Goal: Task Accomplishment & Management: Manage account settings

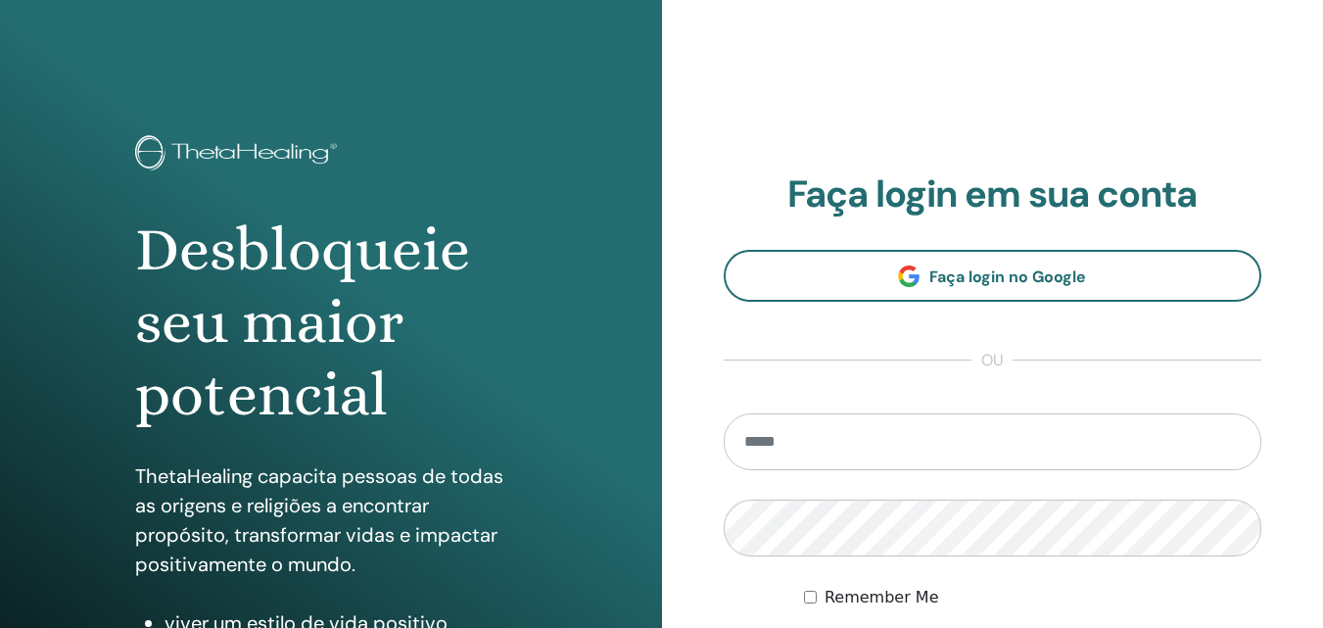
scroll to position [294, 0]
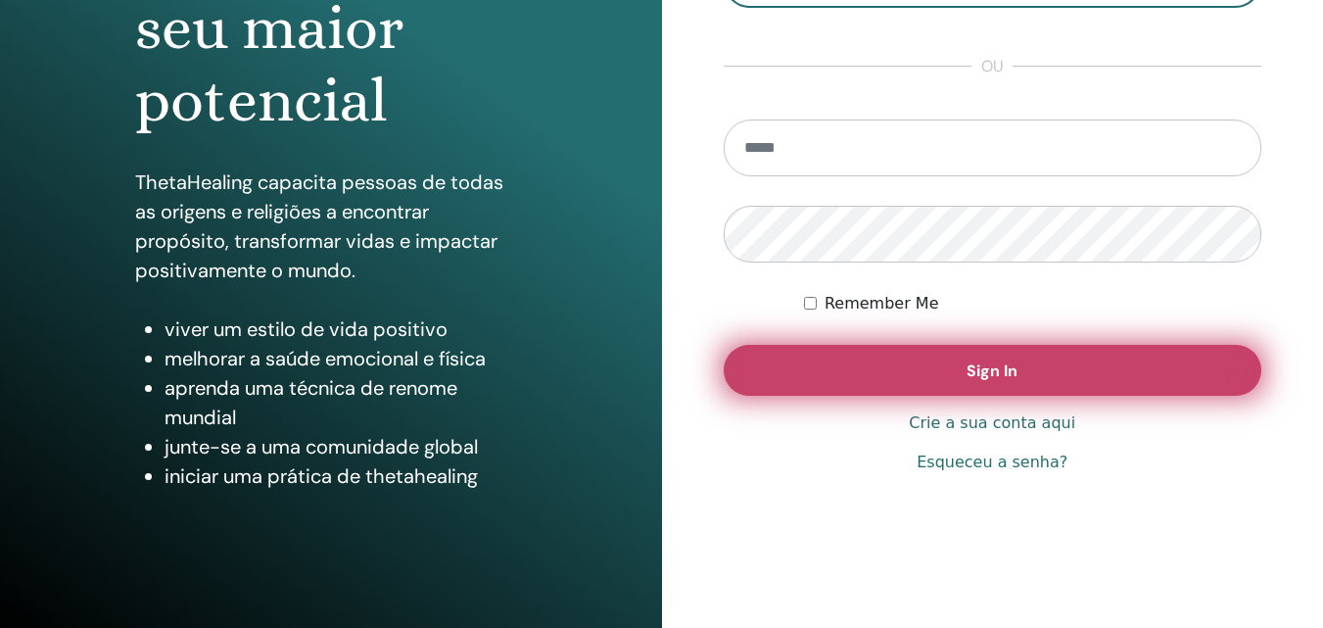
type input "**********"
click at [905, 363] on button "Sign In" at bounding box center [992, 370] width 538 height 51
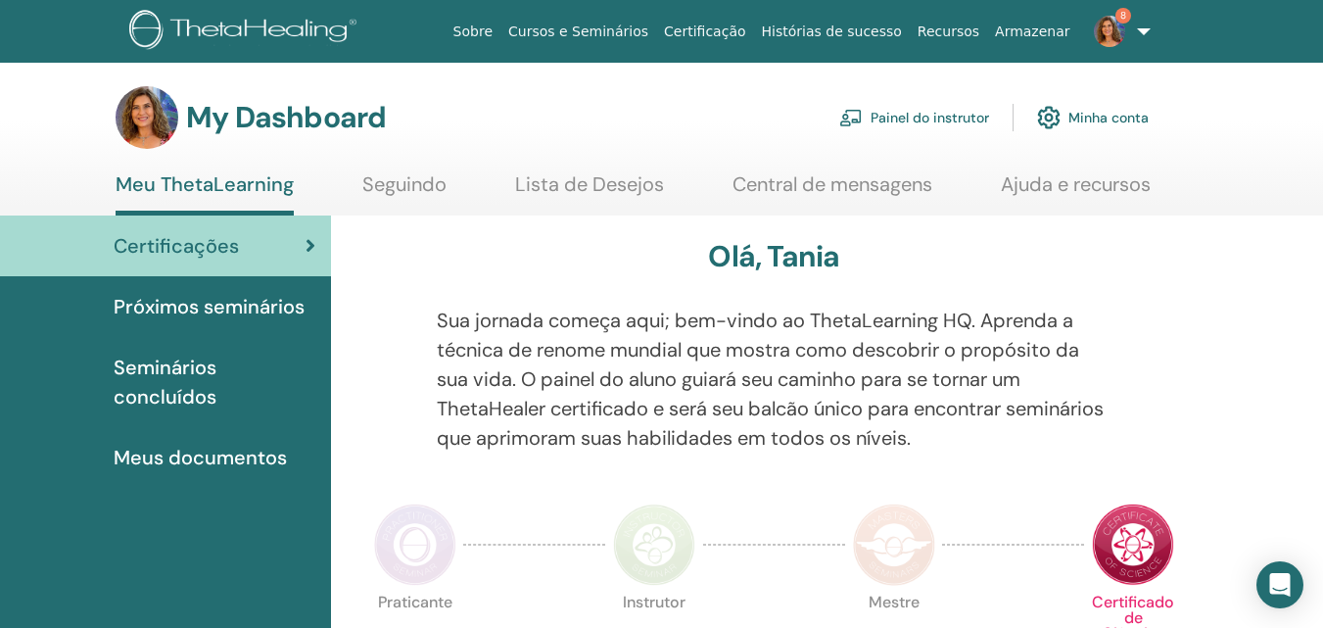
click at [885, 122] on link "Painel do instrutor" at bounding box center [914, 117] width 150 height 43
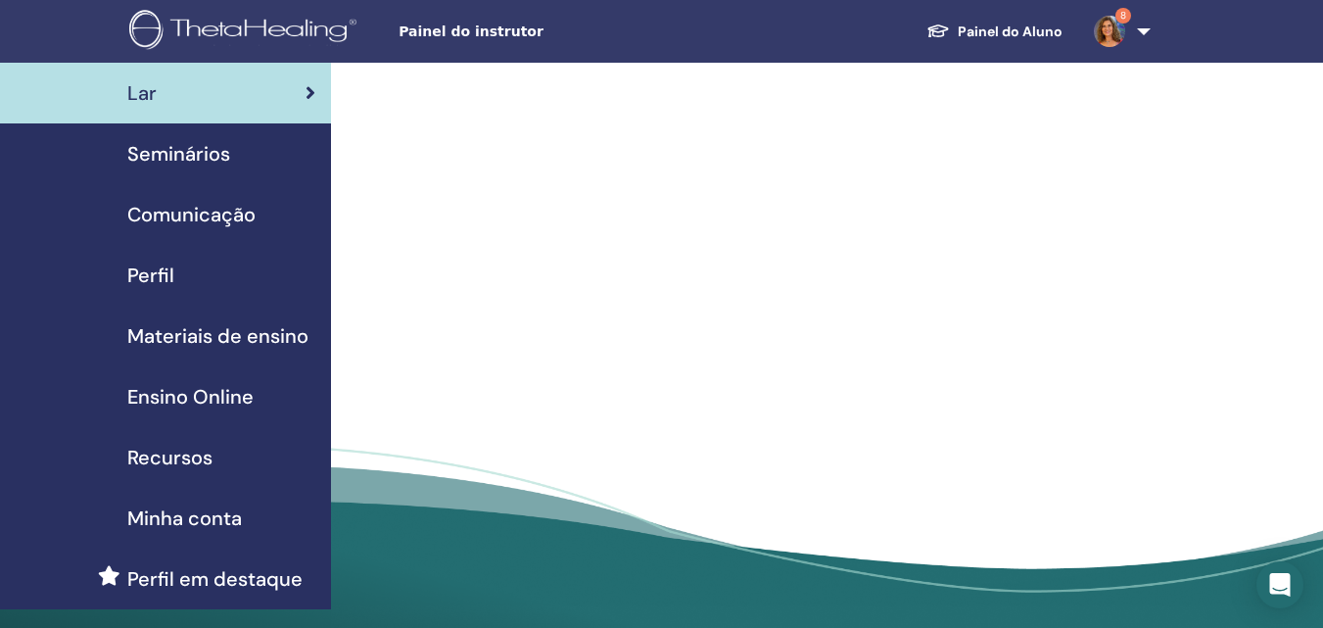
click at [212, 154] on span "Seminários" at bounding box center [178, 153] width 103 height 29
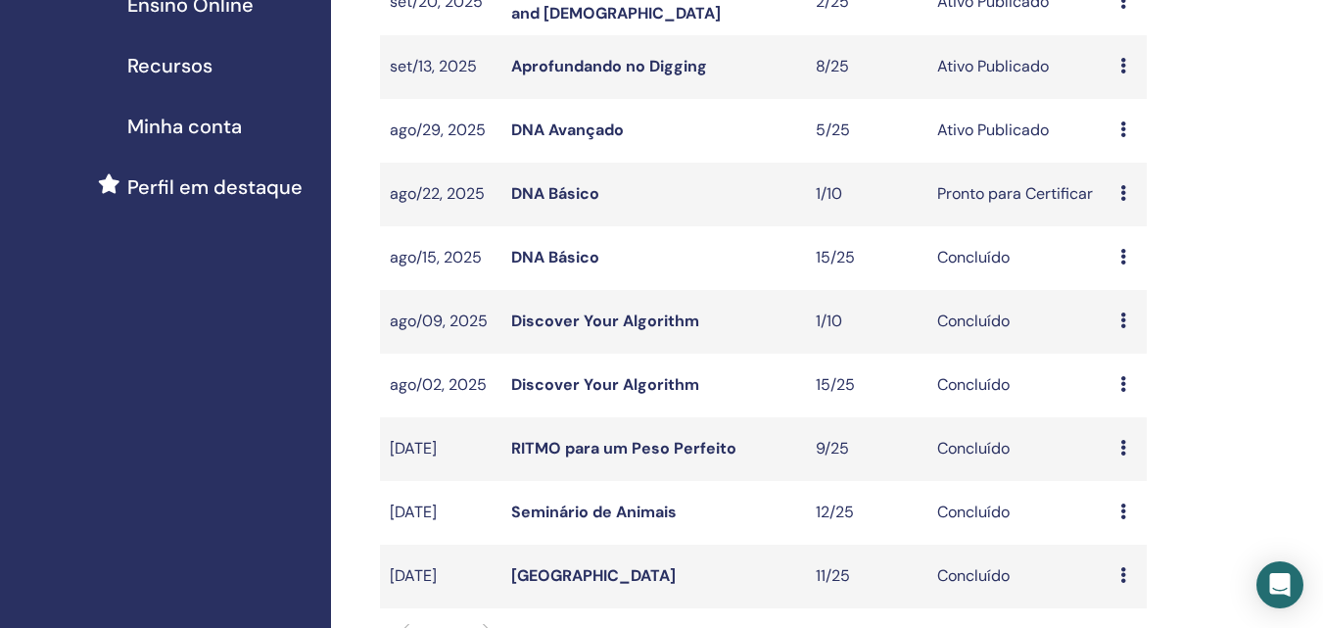
scroll to position [490, 0]
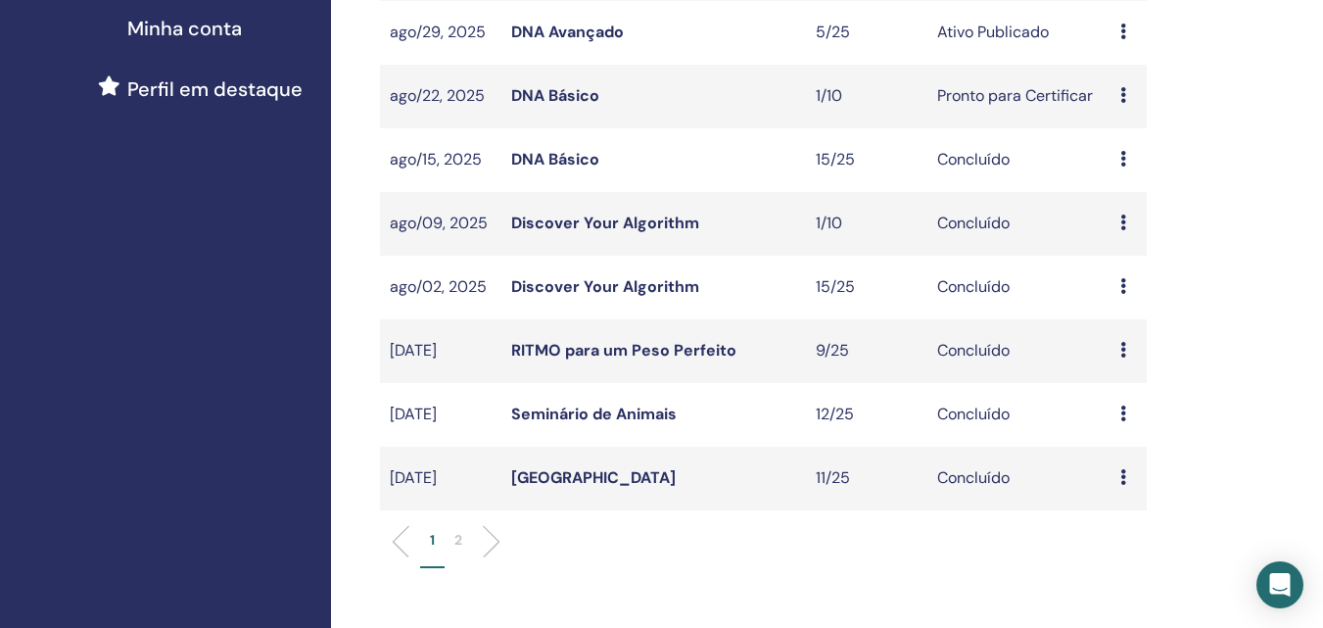
click at [553, 283] on link "Discover Your Algorithm" at bounding box center [605, 286] width 188 height 21
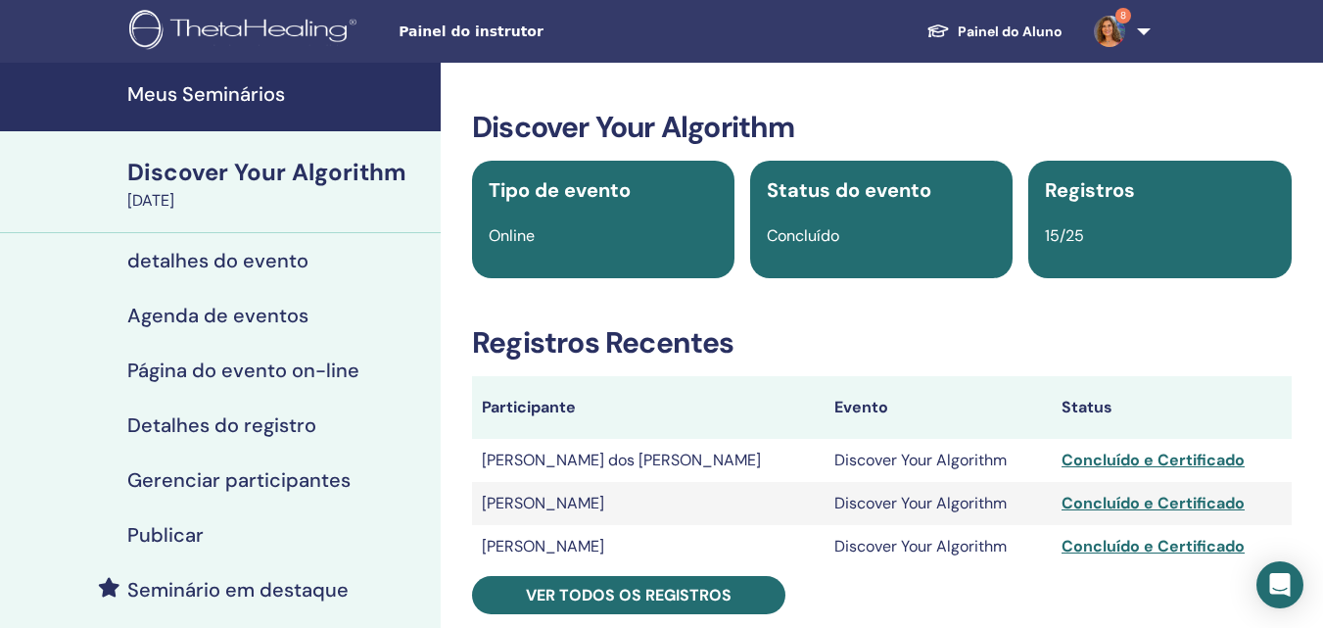
scroll to position [98, 0]
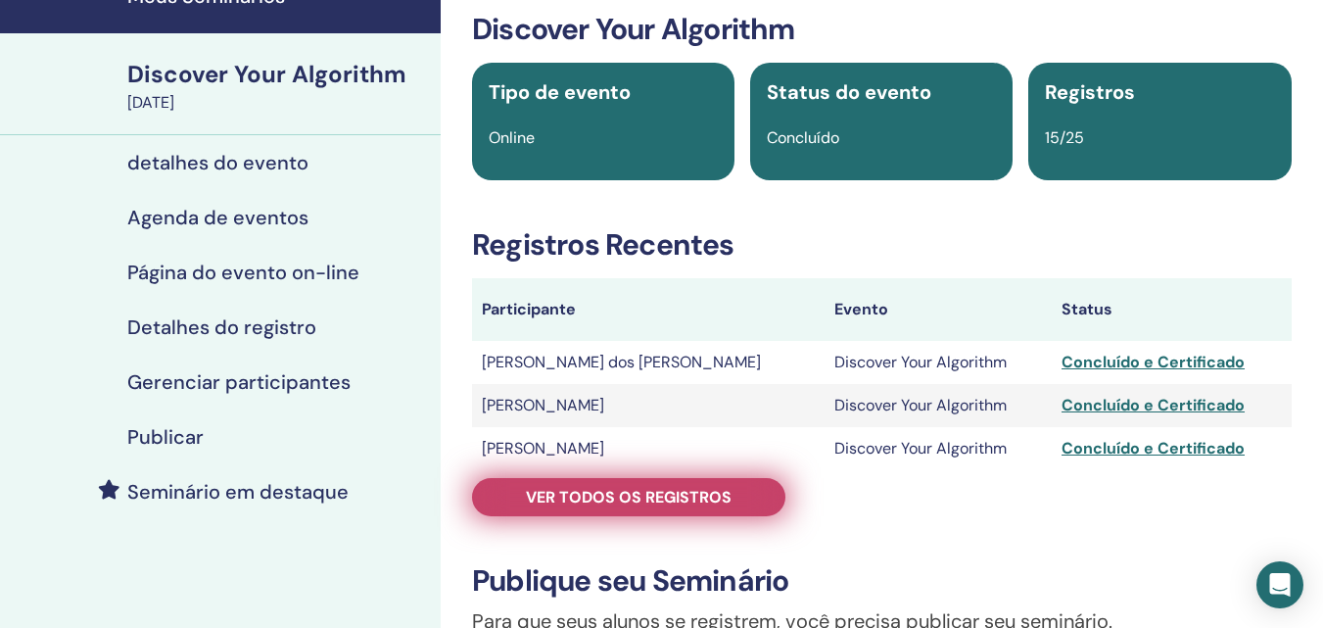
click at [610, 496] on span "Ver todos os registros" at bounding box center [629, 497] width 206 height 21
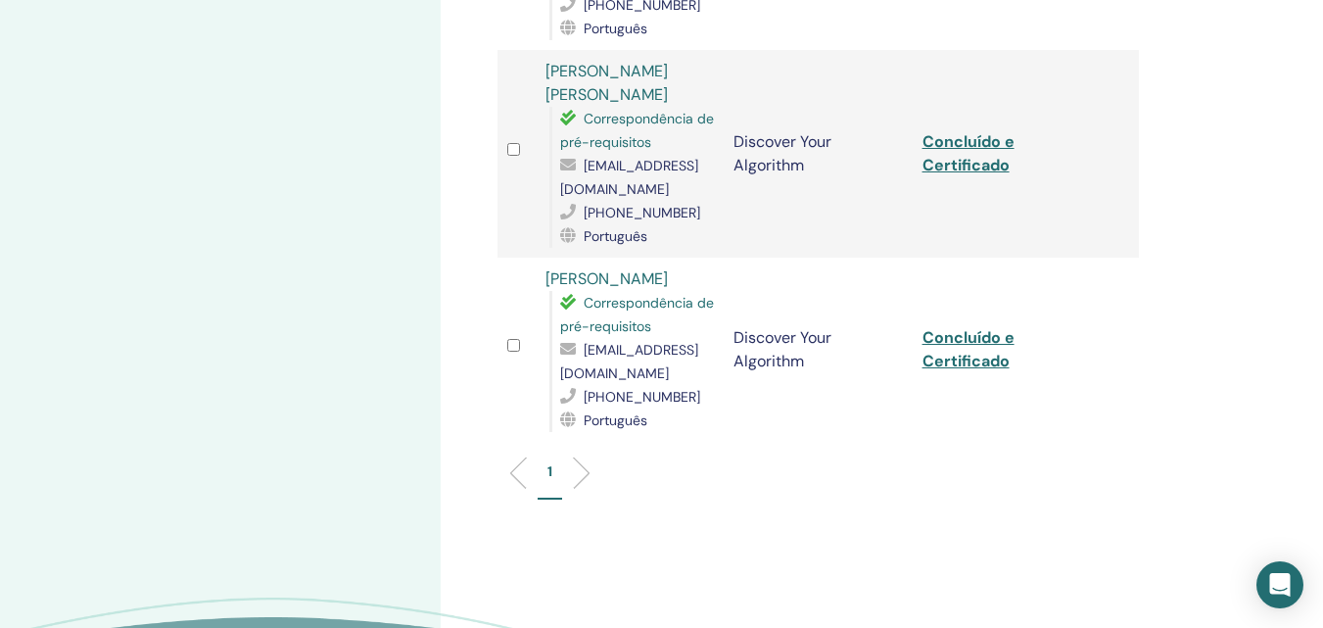
scroll to position [2741, 0]
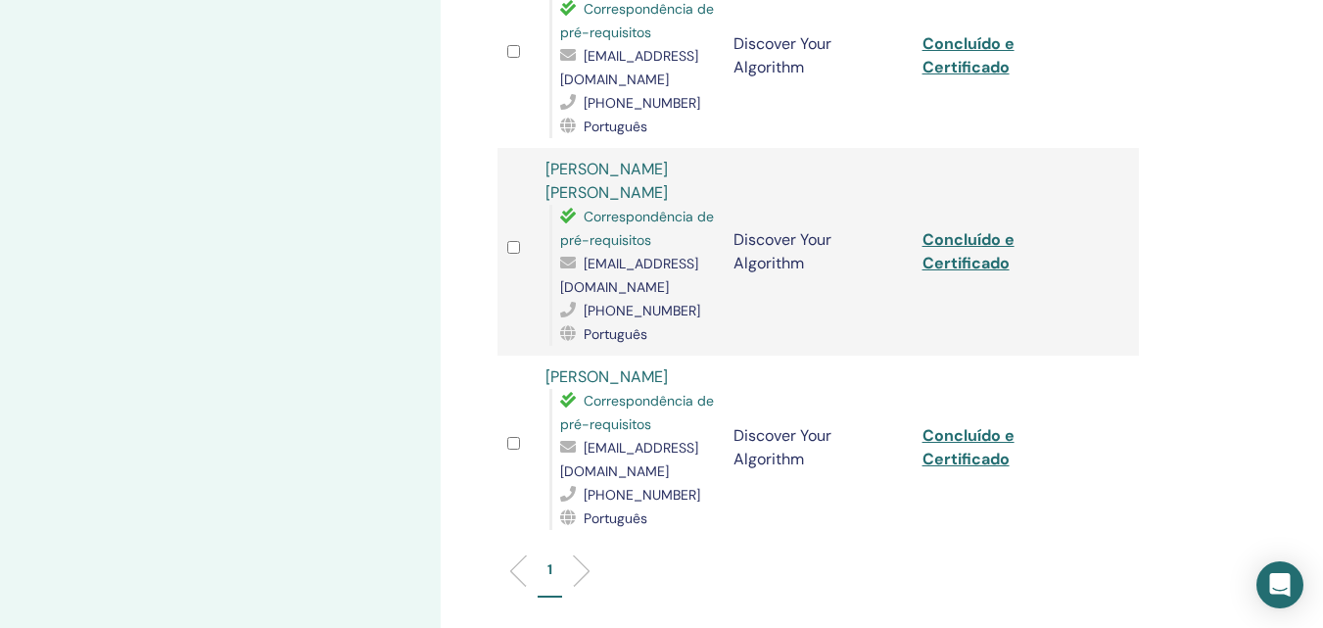
click at [621, 366] on link "Laurem Helena Alves" at bounding box center [606, 376] width 122 height 21
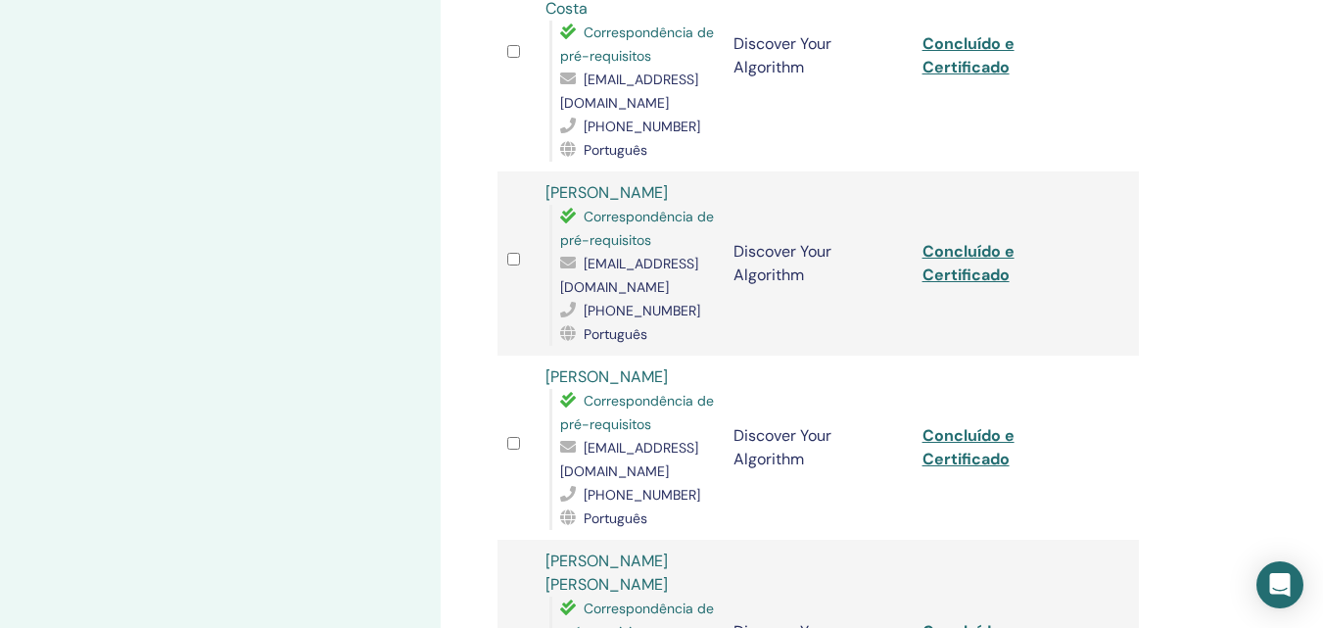
scroll to position [2154, 0]
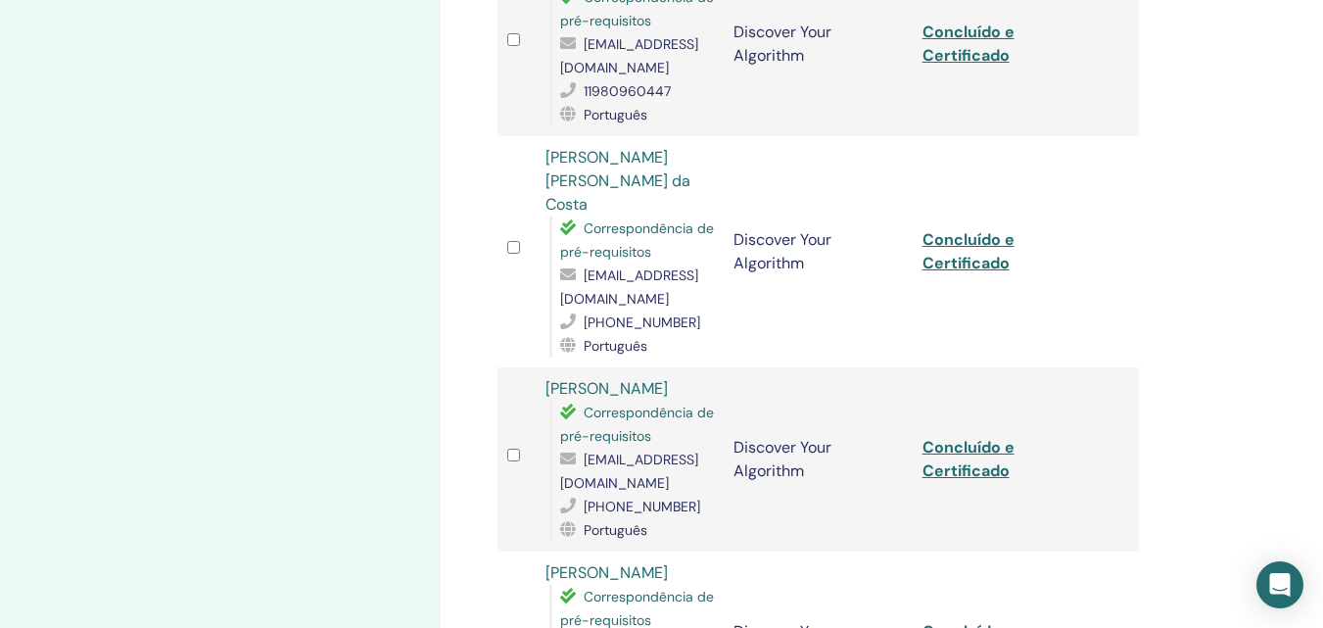
click at [652, 147] on link "Maria Luiza Dias da Costa" at bounding box center [617, 181] width 145 height 68
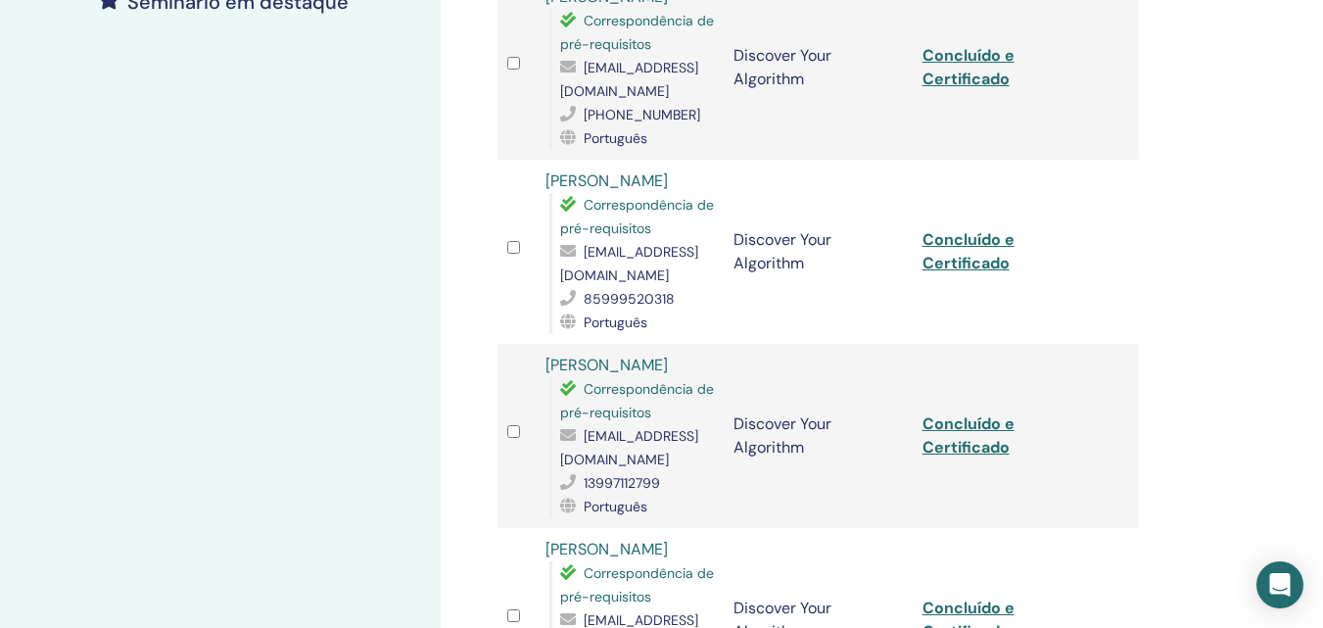
scroll to position [0, 0]
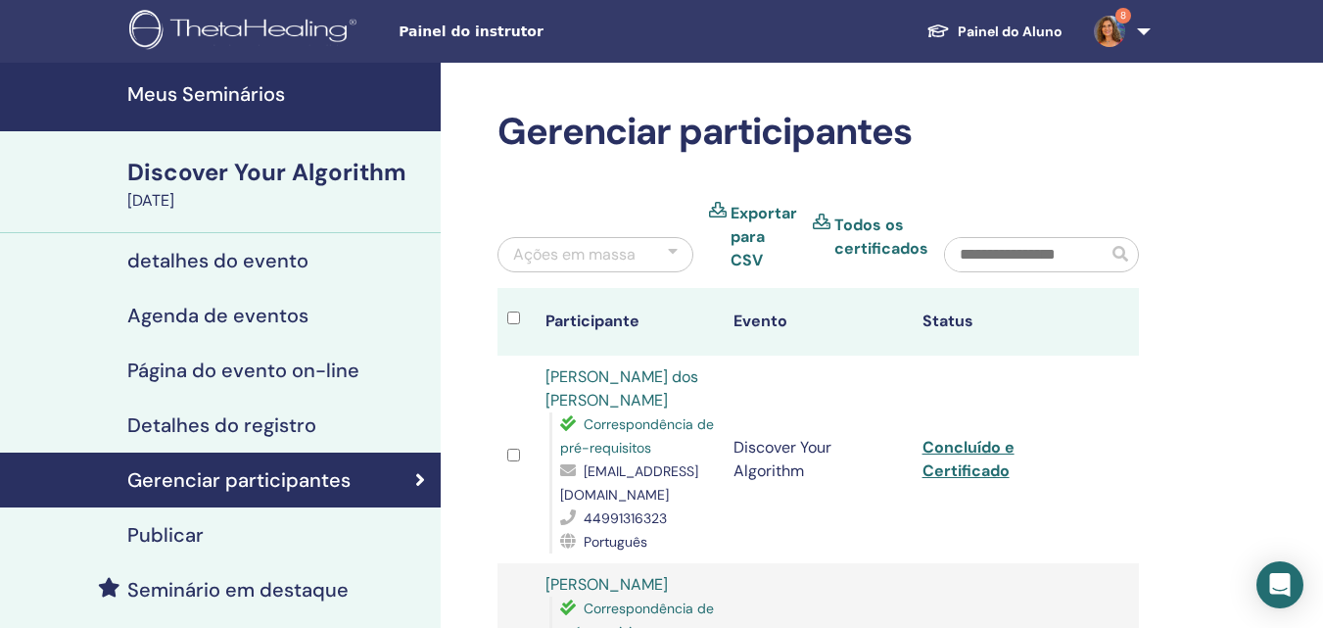
click at [216, 86] on h4 "Meus Seminários" at bounding box center [278, 93] width 302 height 23
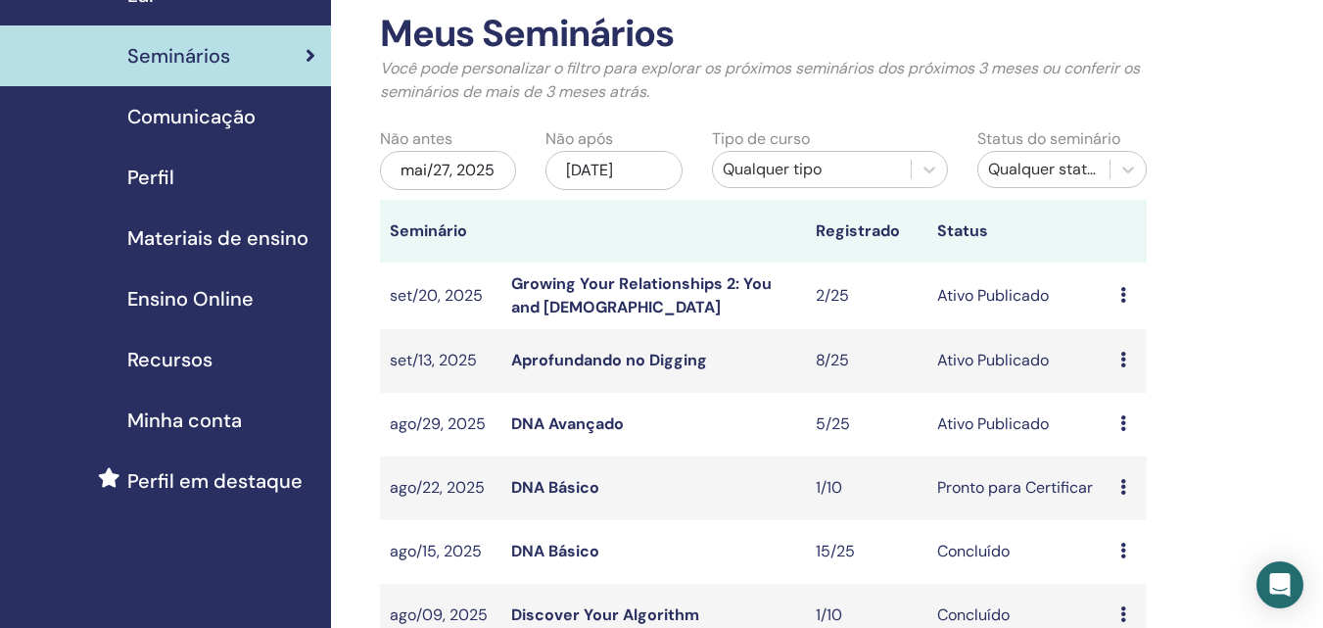
scroll to position [196, 0]
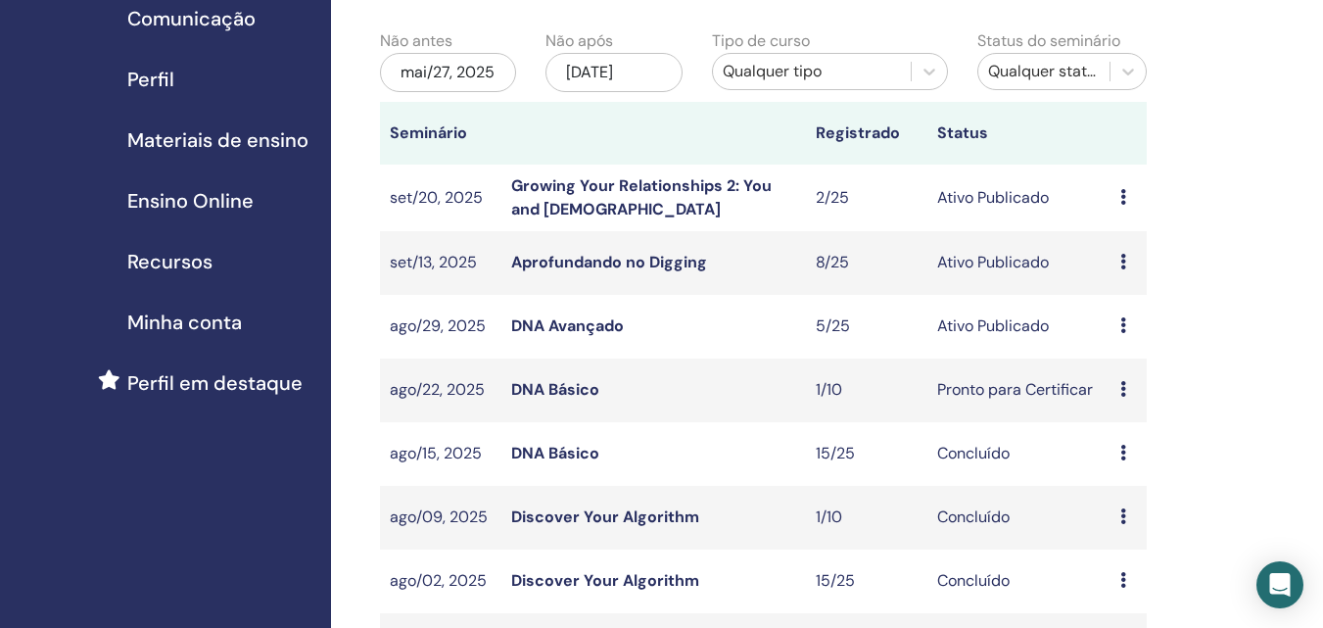
click at [577, 382] on link "DNA Básico" at bounding box center [555, 389] width 88 height 21
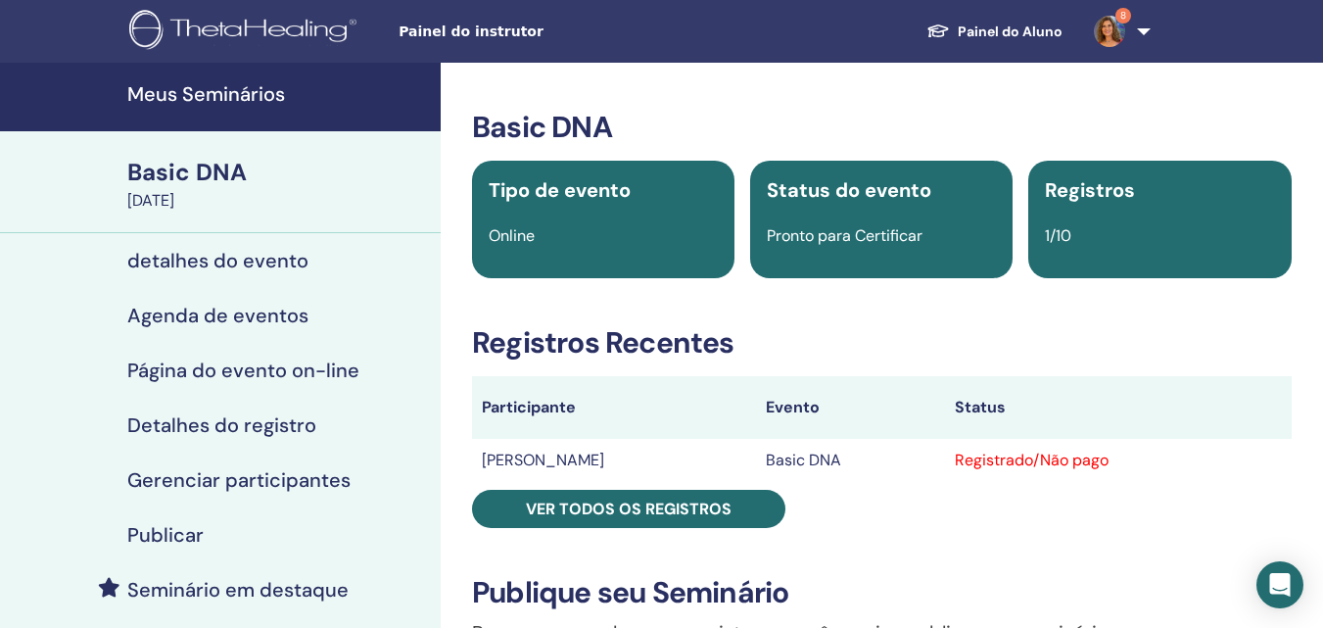
scroll to position [98, 0]
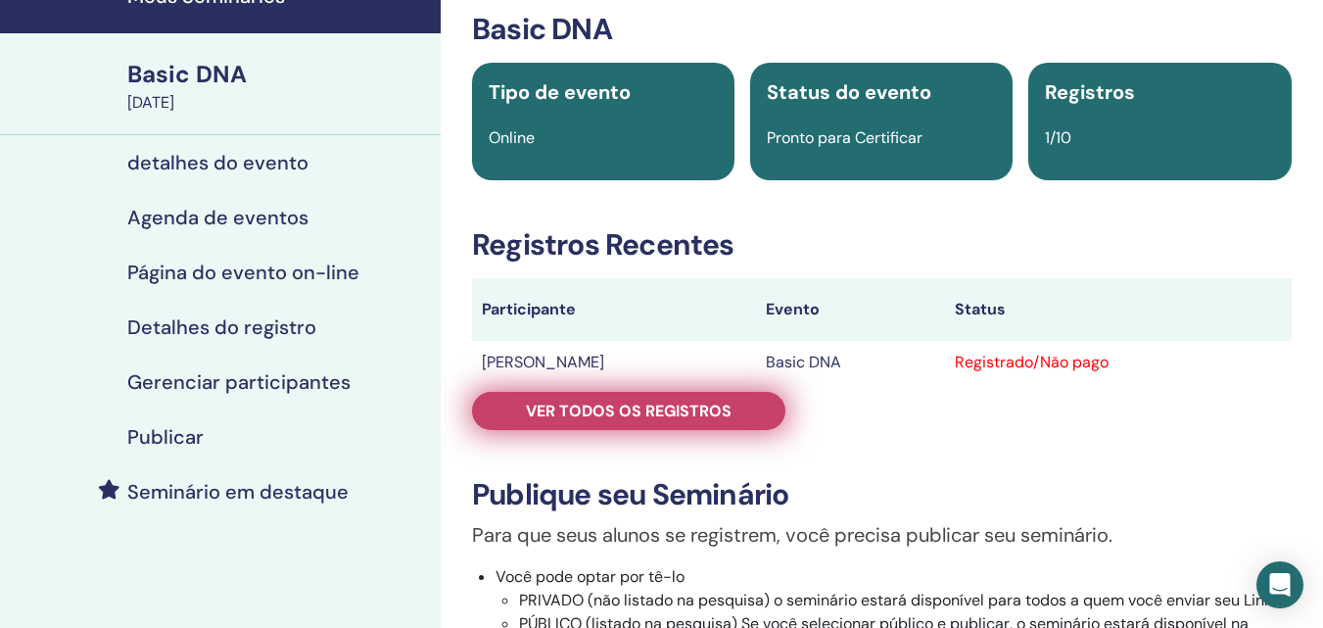
click at [619, 408] on span "Ver todos os registros" at bounding box center [629, 410] width 206 height 21
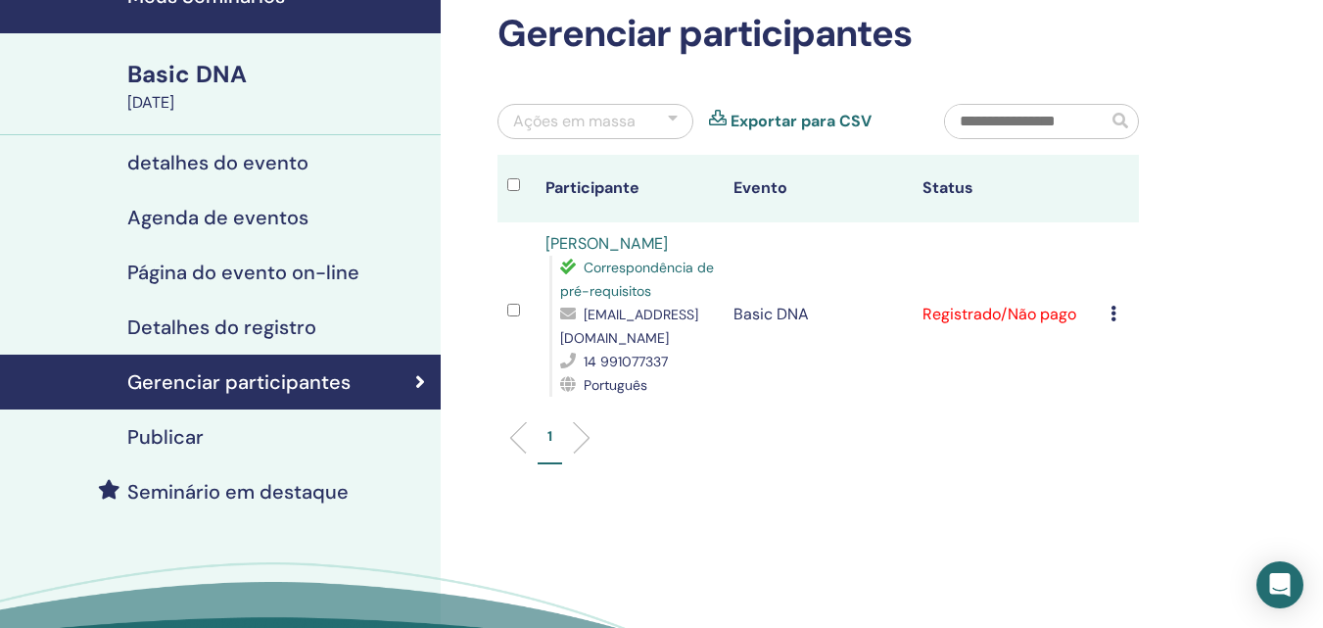
click at [1119, 314] on div "Cancelar registro Não certifique-se automaticamente Marcar como pago Marcar com…" at bounding box center [1119, 314] width 19 height 23
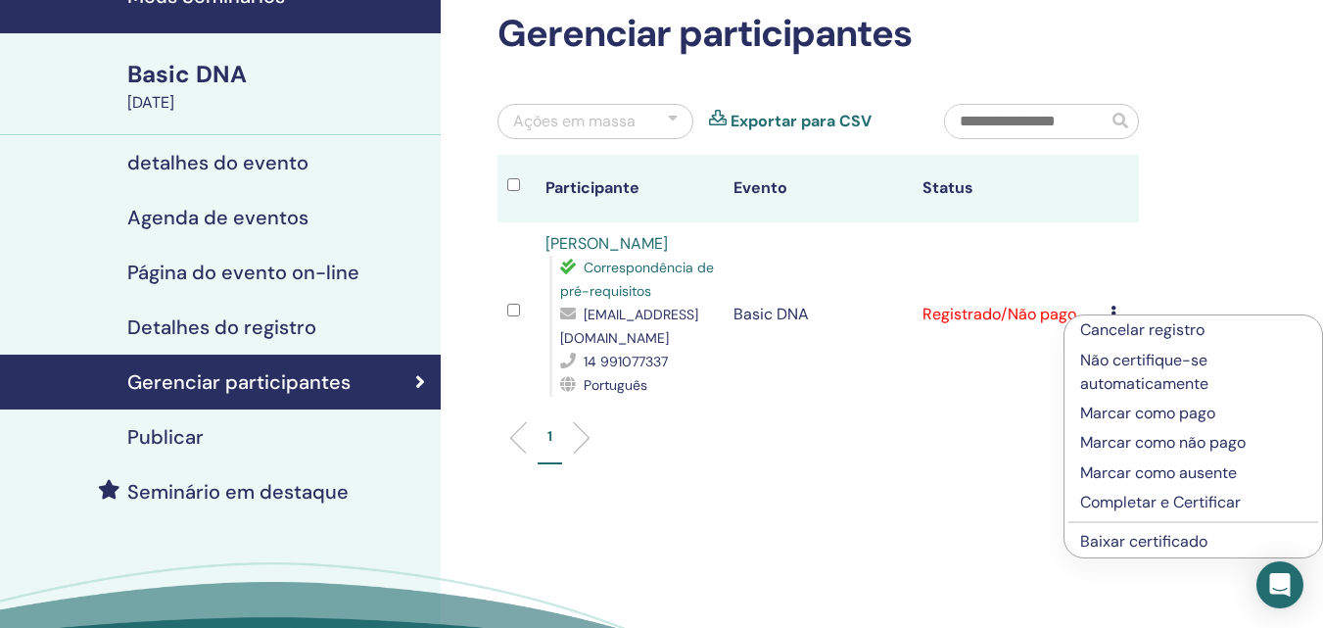
click at [1116, 499] on p "Completar e Certificar" at bounding box center [1193, 501] width 226 height 23
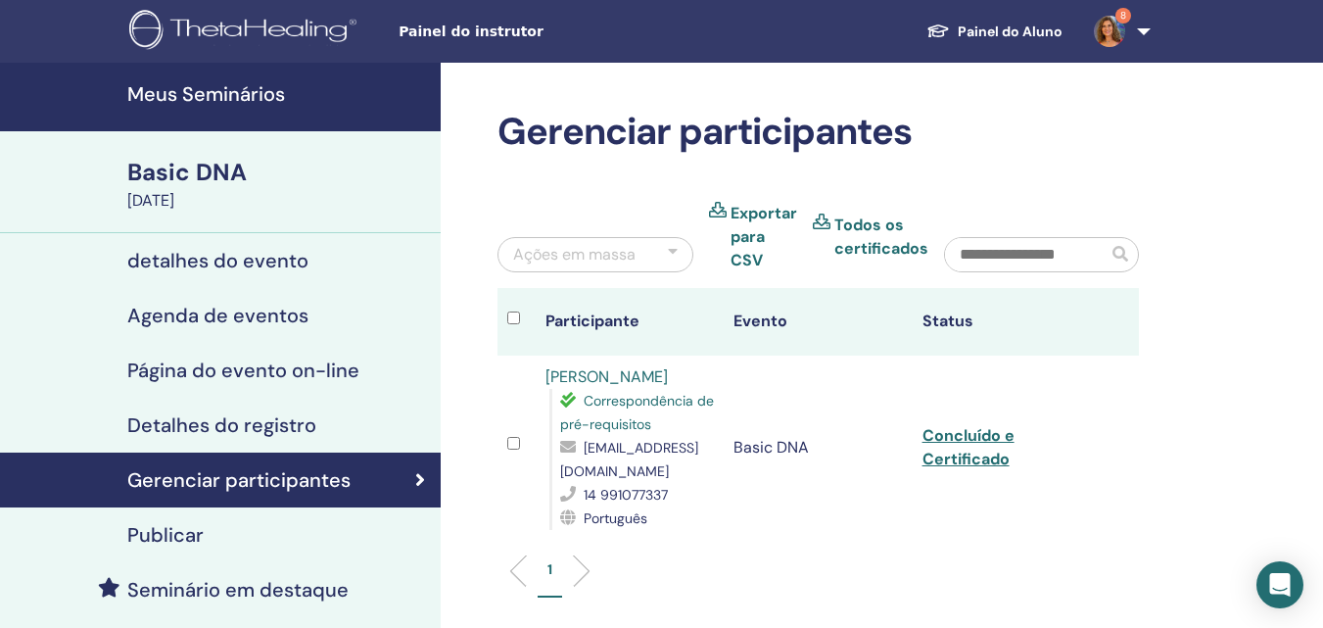
click at [260, 92] on h4 "Meus Seminários" at bounding box center [278, 93] width 302 height 23
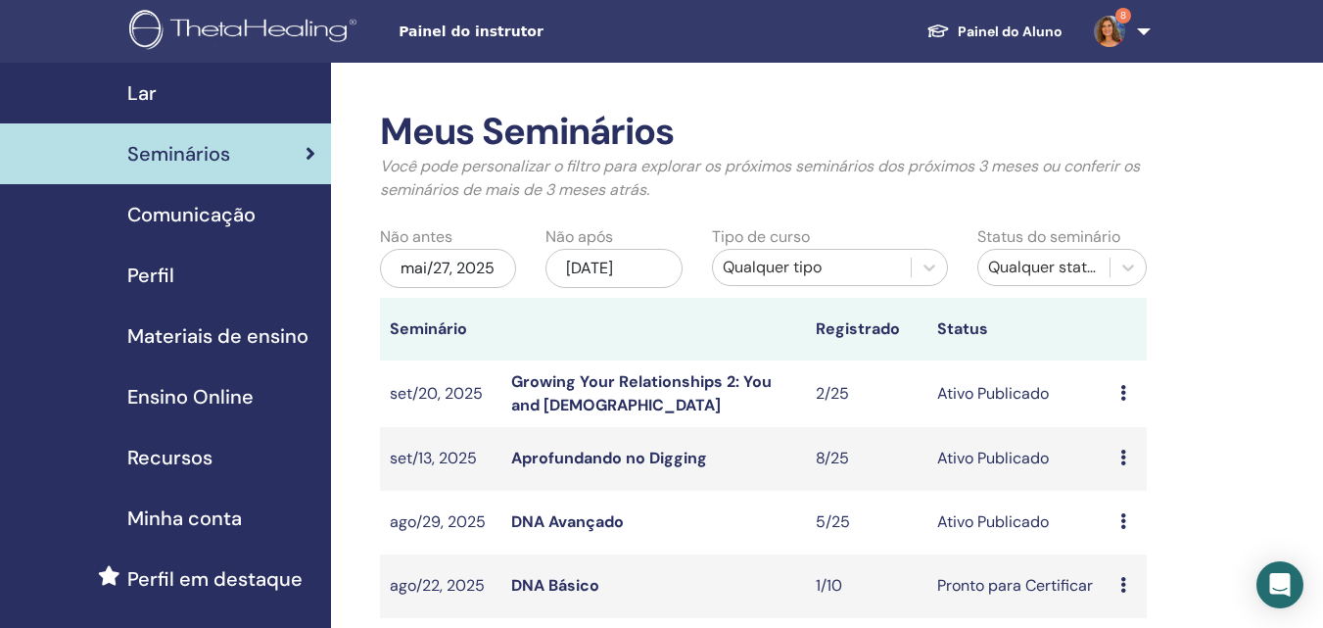
scroll to position [196, 0]
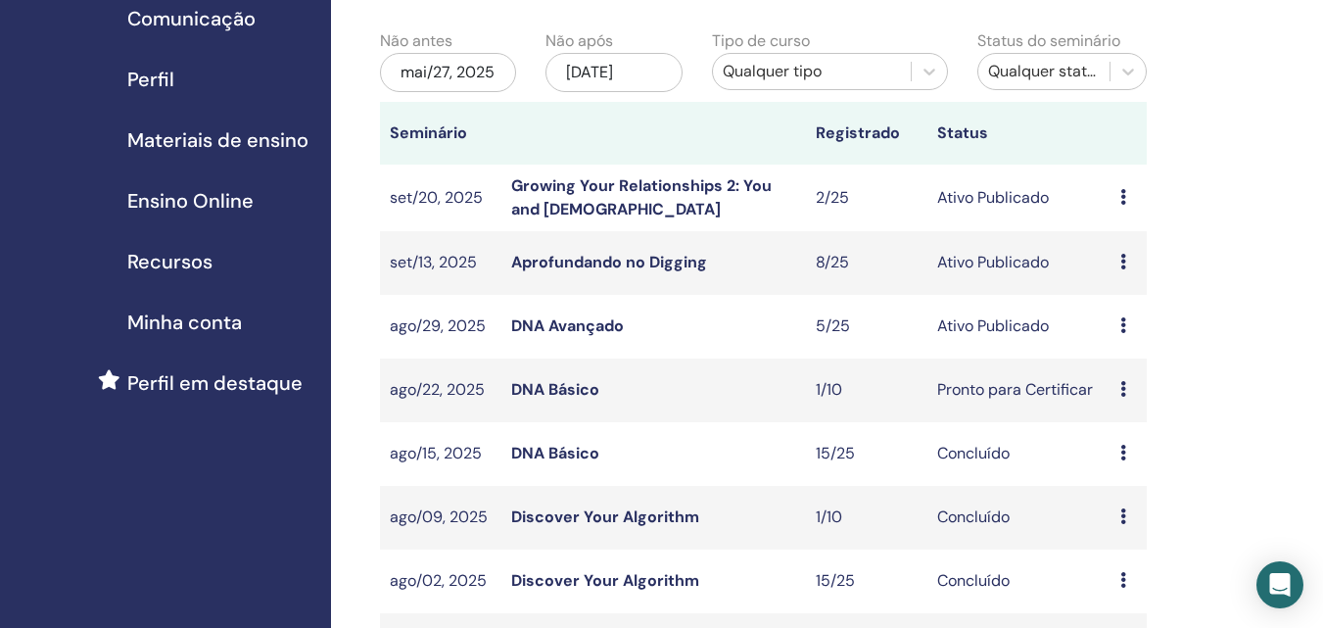
click at [565, 321] on link "DNA Avançado" at bounding box center [567, 325] width 113 height 21
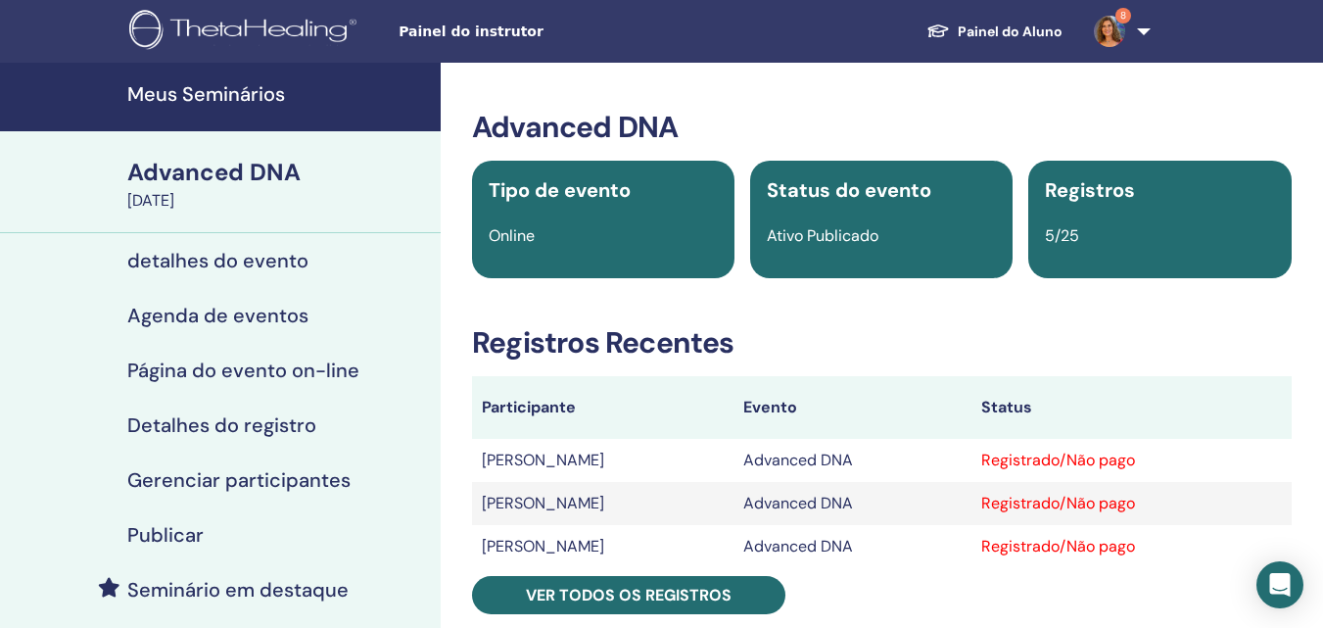
click at [199, 86] on h4 "Meus Seminários" at bounding box center [278, 93] width 302 height 23
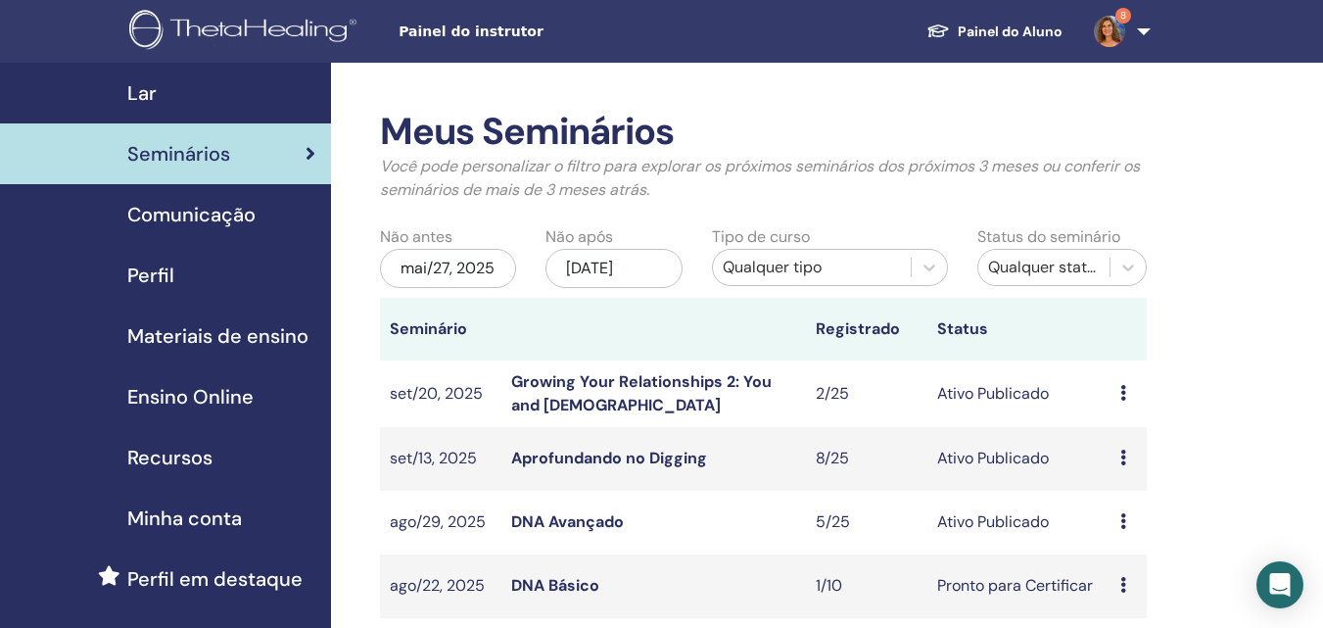
scroll to position [196, 0]
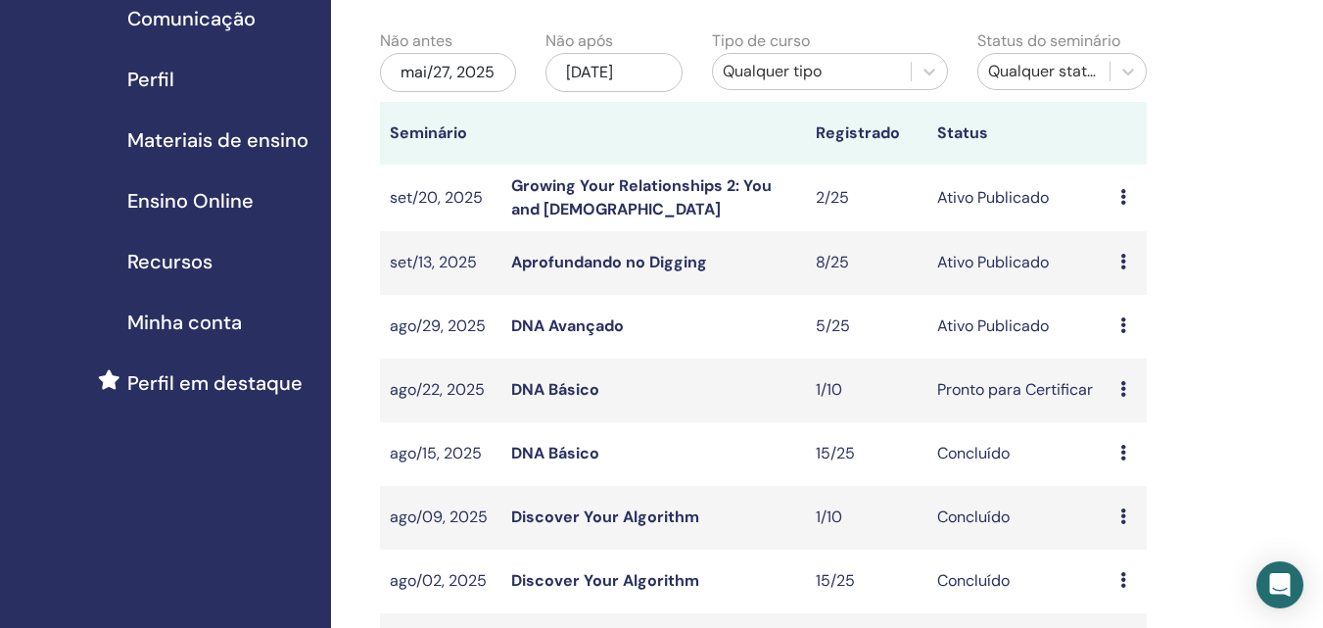
click at [593, 261] on link "Aprofundando no Digging" at bounding box center [609, 262] width 196 height 21
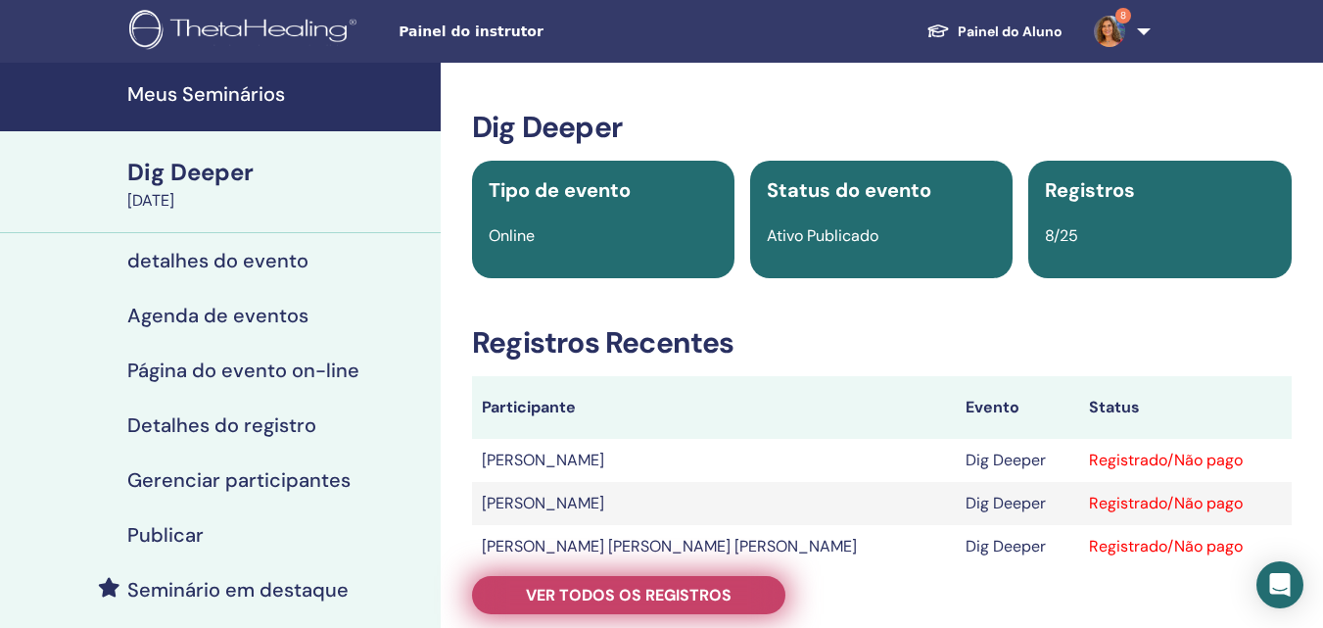
click at [650, 586] on span "Ver todos os registros" at bounding box center [629, 594] width 206 height 21
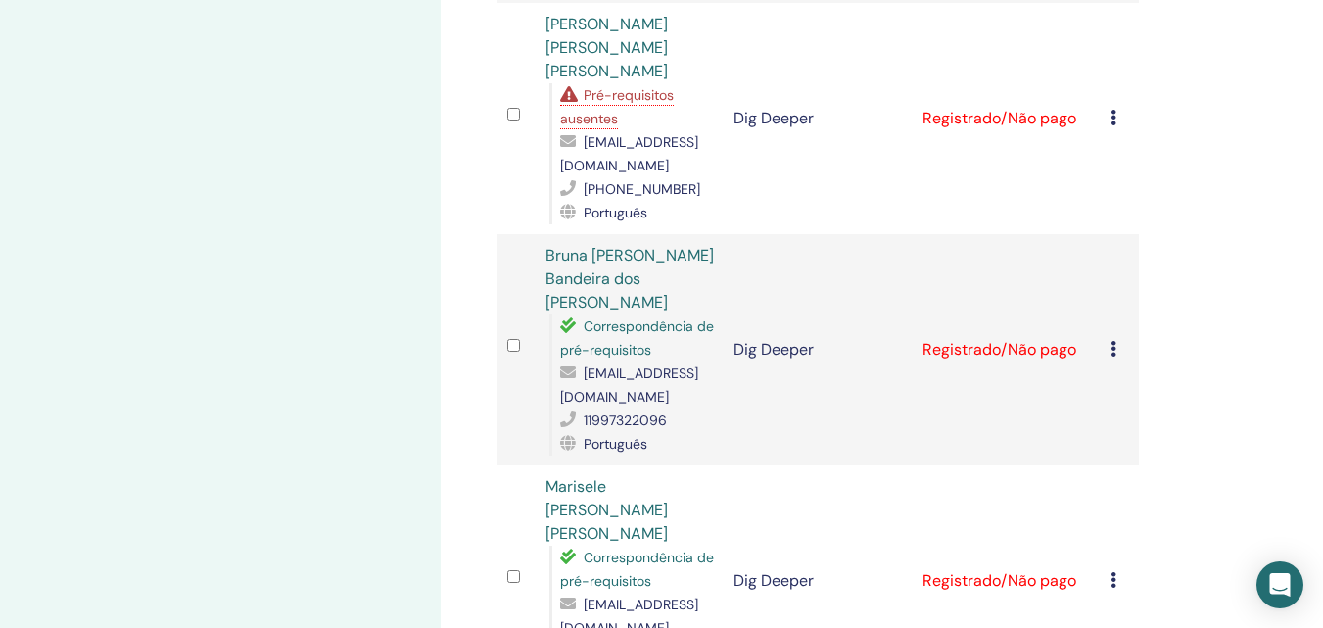
scroll to position [979, 0]
